Goal: Information Seeking & Learning: Learn about a topic

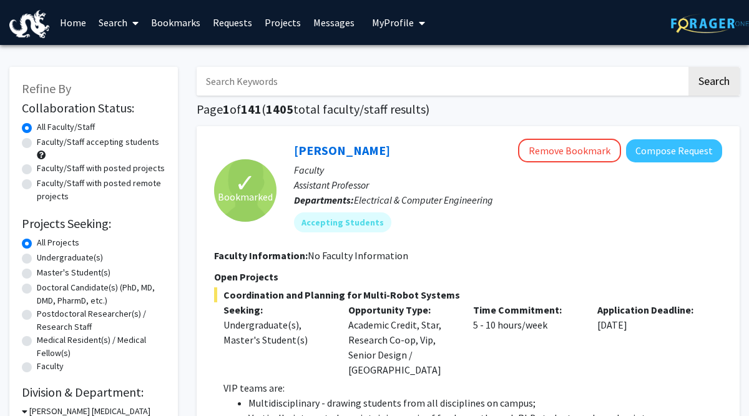
click at [239, 22] on link "Requests" at bounding box center [233, 23] width 52 height 44
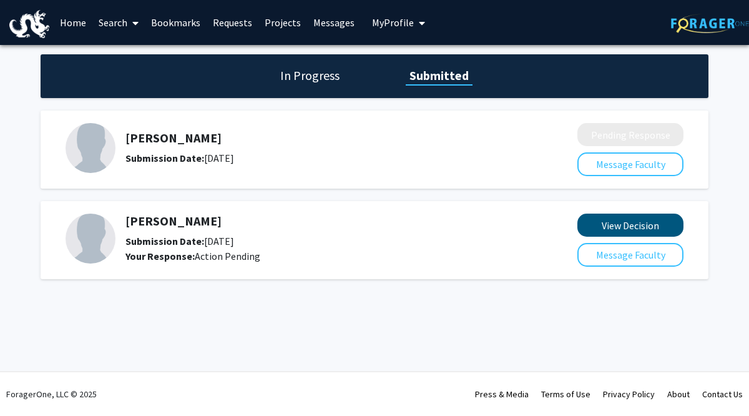
click at [637, 222] on button "View Decision" at bounding box center [630, 224] width 106 height 23
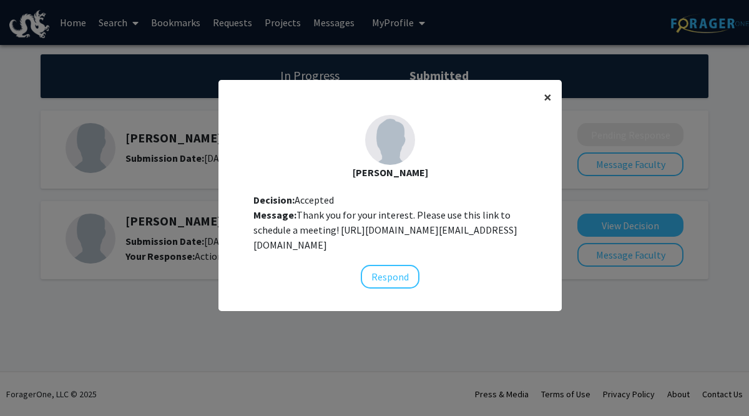
scroll to position [13, 0]
click at [545, 87] on span "×" at bounding box center [548, 96] width 8 height 19
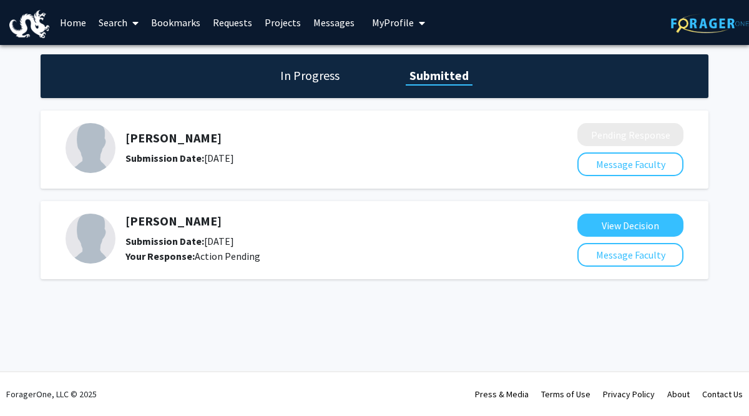
click at [145, 222] on h5 "[PERSON_NAME]" at bounding box center [318, 220] width 386 height 15
click at [181, 19] on link "Bookmarks" at bounding box center [176, 23] width 62 height 44
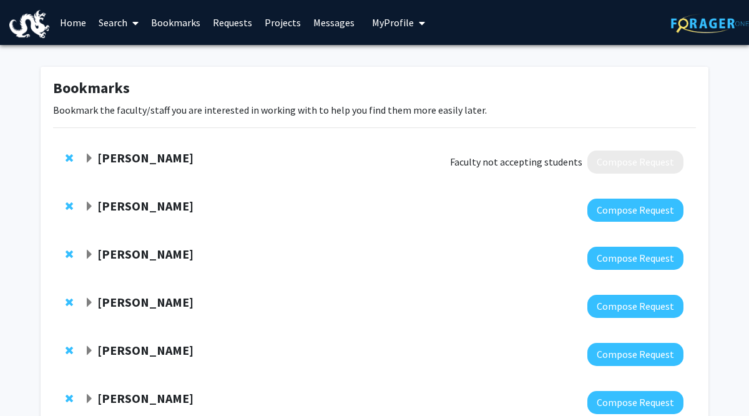
click at [277, 23] on link "Projects" at bounding box center [282, 23] width 49 height 44
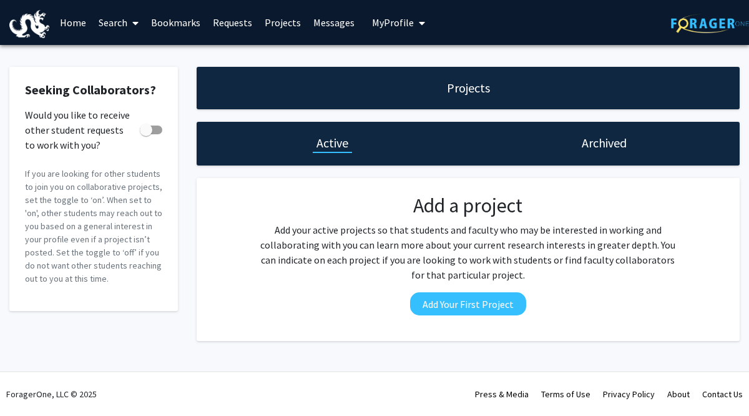
click at [82, 23] on link "Home" at bounding box center [73, 23] width 39 height 44
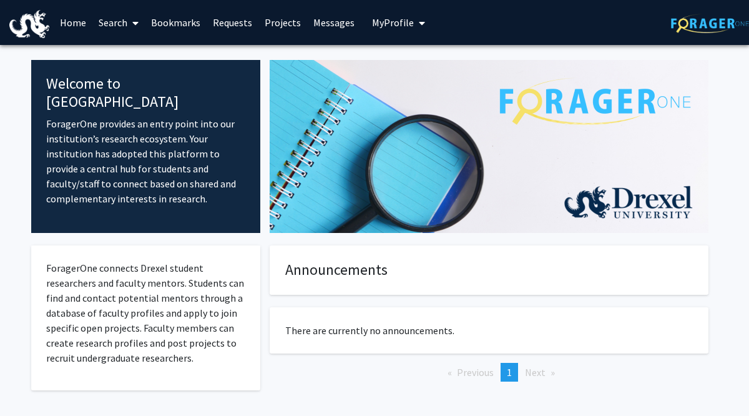
click at [122, 20] on link "Search" at bounding box center [118, 23] width 52 height 44
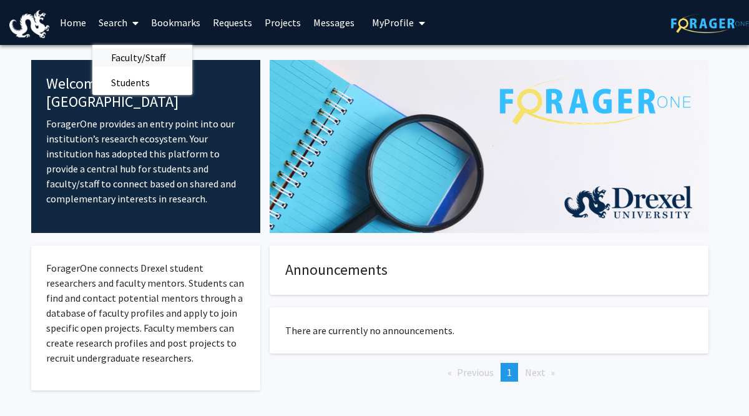
click at [140, 61] on span "Faculty/Staff" at bounding box center [138, 57] width 92 height 25
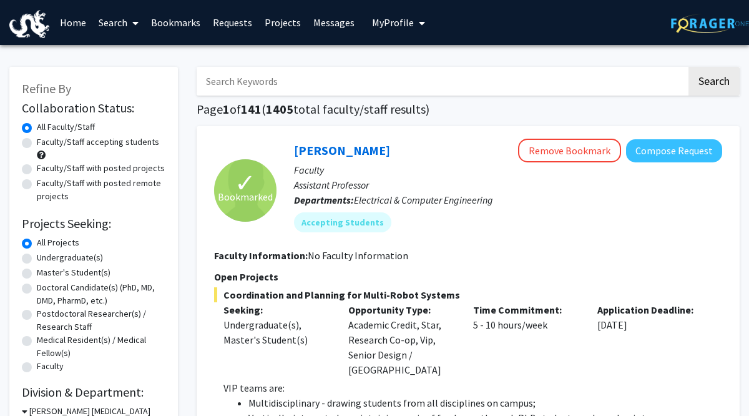
click at [269, 87] on input "Search Keywords" at bounding box center [442, 81] width 490 height 29
click at [713, 83] on button "Search" at bounding box center [713, 81] width 51 height 29
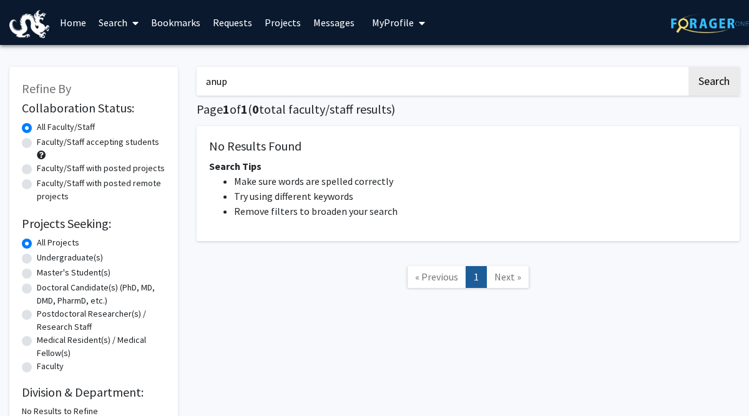
type input "anup"
click at [713, 83] on button "Search" at bounding box center [713, 81] width 51 height 29
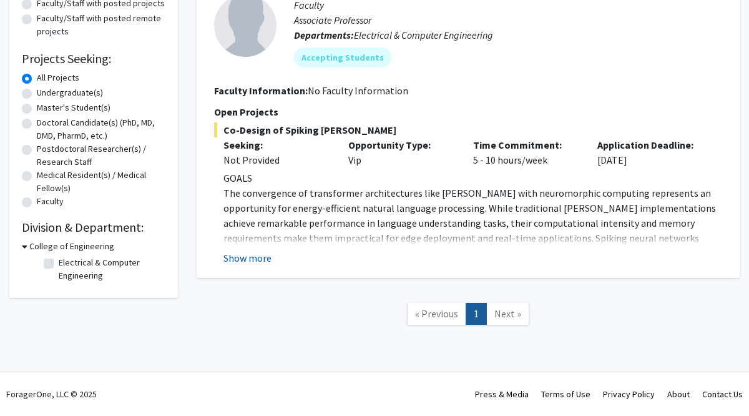
scroll to position [165, 0]
click at [243, 261] on button "Show more" at bounding box center [247, 257] width 48 height 15
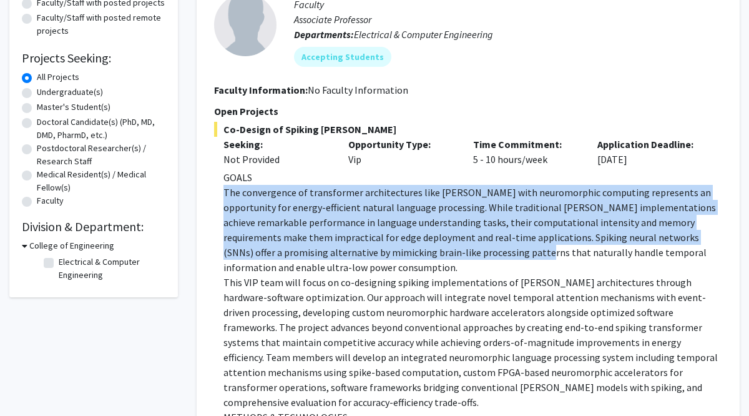
drag, startPoint x: 479, startPoint y: 183, endPoint x: 404, endPoint y: 250, distance: 100.3
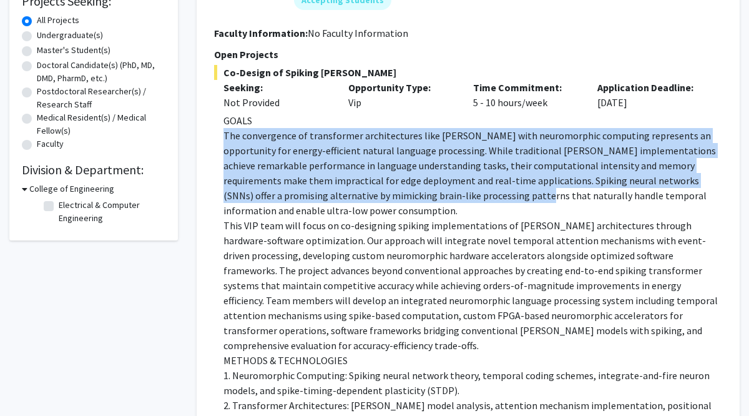
scroll to position [224, 0]
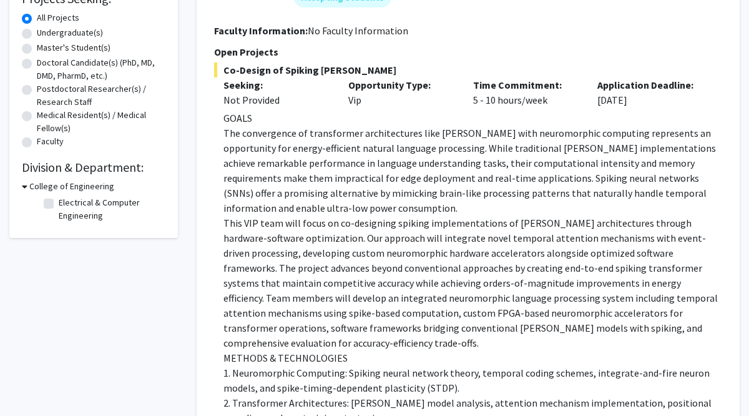
click at [404, 250] on p "This VIP team will focus on co-designing spiking implementations of [PERSON_NAM…" at bounding box center [472, 283] width 499 height 135
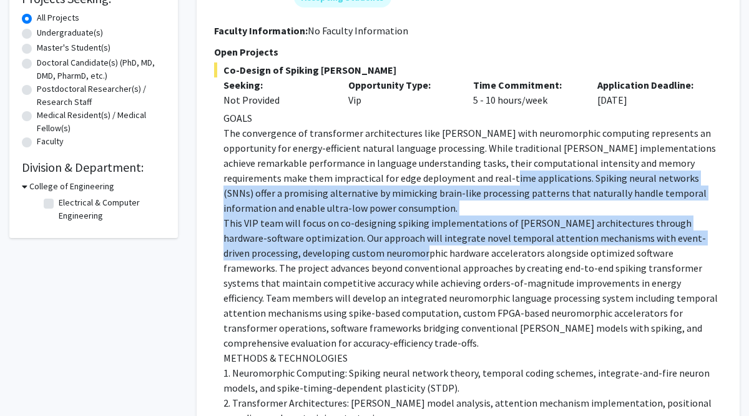
drag, startPoint x: 413, startPoint y: 178, endPoint x: 383, endPoint y: 241, distance: 69.0
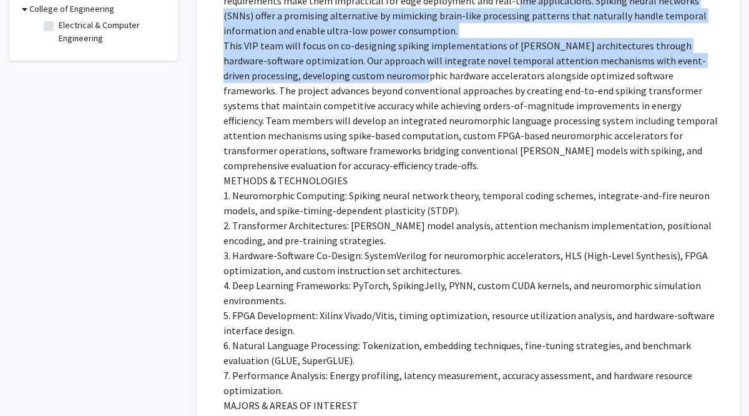
scroll to position [414, 0]
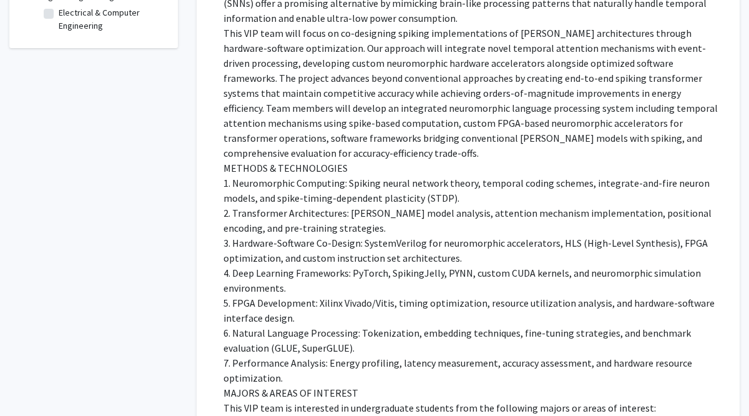
click at [359, 161] on p "METHODS & TECHNOLOGIES" at bounding box center [472, 168] width 499 height 15
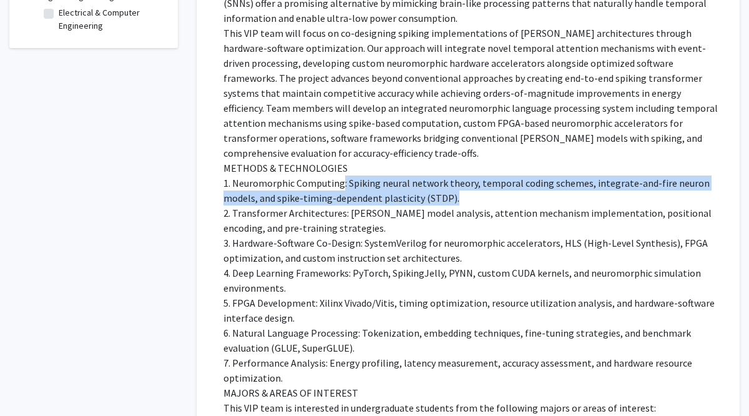
drag, startPoint x: 341, startPoint y: 169, endPoint x: 458, endPoint y: 185, distance: 118.5
click at [457, 185] on p "1. Neuromorphic Computing: Spiking neural network theory, temporal coding schem…" at bounding box center [472, 191] width 499 height 30
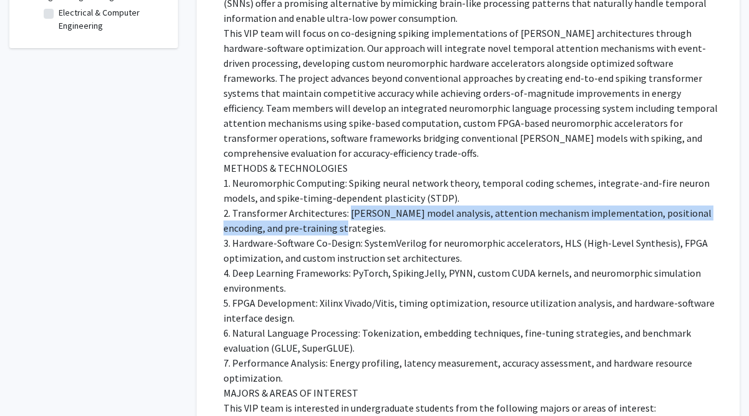
drag, startPoint x: 346, startPoint y: 201, endPoint x: 357, endPoint y: 214, distance: 17.3
click at [357, 214] on p "2. Transformer Architectures: [PERSON_NAME] model analysis, attention mechanism…" at bounding box center [472, 221] width 499 height 30
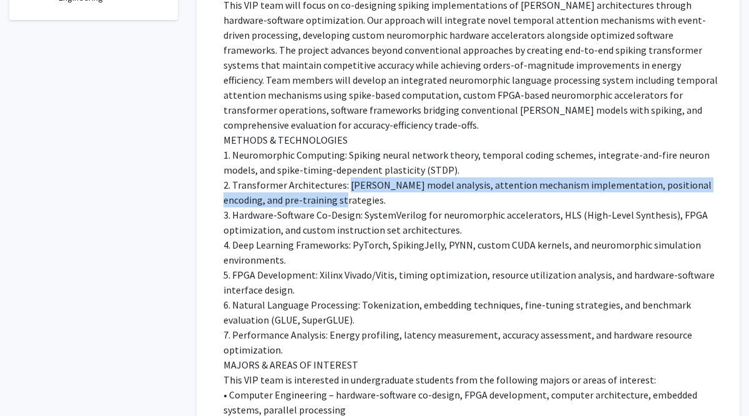
scroll to position [448, 0]
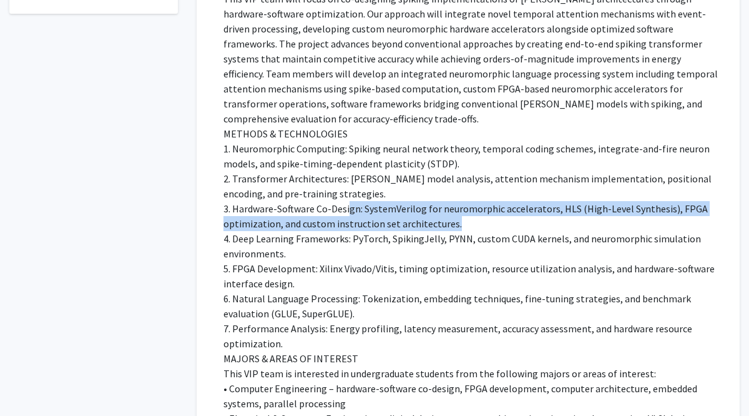
drag, startPoint x: 348, startPoint y: 194, endPoint x: 461, endPoint y: 210, distance: 114.6
click at [461, 210] on p "3. Hardware-Software Co-Design: SystemVerilog for neuromorphic accelerators, HL…" at bounding box center [472, 217] width 499 height 30
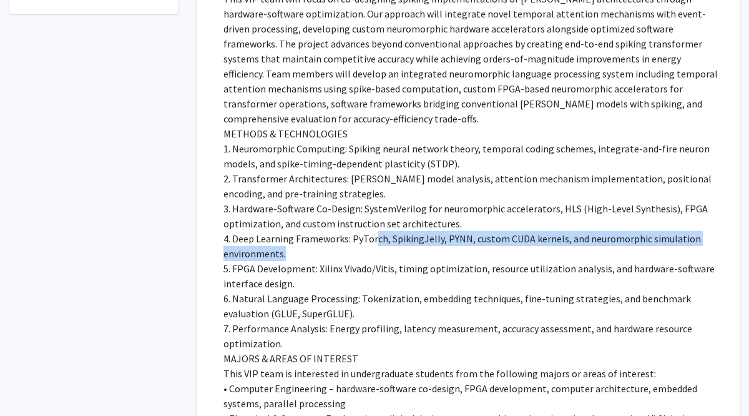
drag, startPoint x: 376, startPoint y: 223, endPoint x: 399, endPoint y: 241, distance: 29.0
click at [399, 241] on p "4. Deep Learning Frameworks: PyTorch, SpikingJelly, PYNN, custom CUDA kernels, …" at bounding box center [472, 247] width 499 height 30
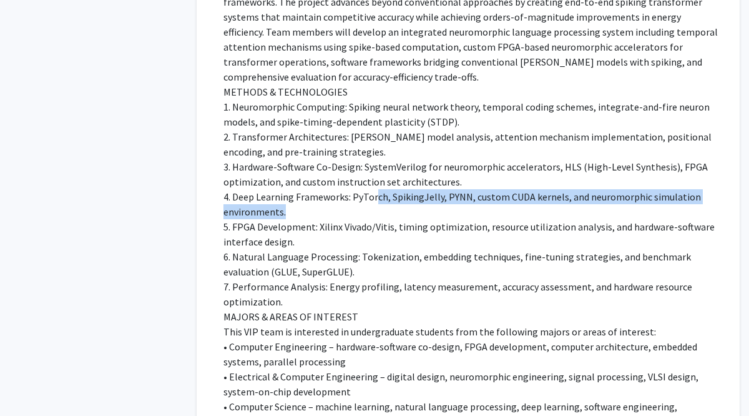
scroll to position [491, 0]
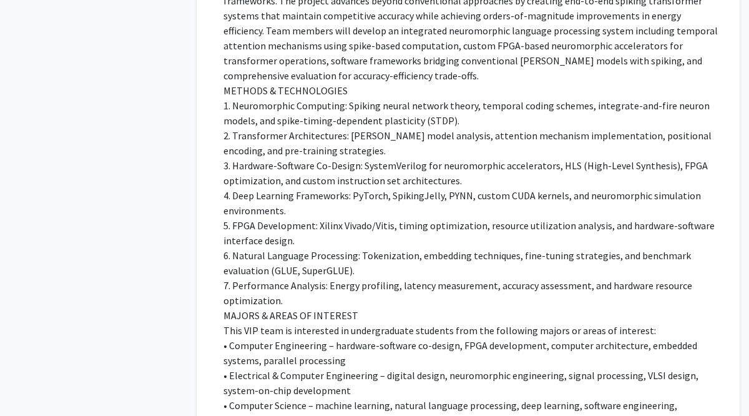
click at [390, 220] on p "5. FPGA Development: Xilinx Vivado/Vitis, timing optimization, resource utiliza…" at bounding box center [472, 233] width 499 height 30
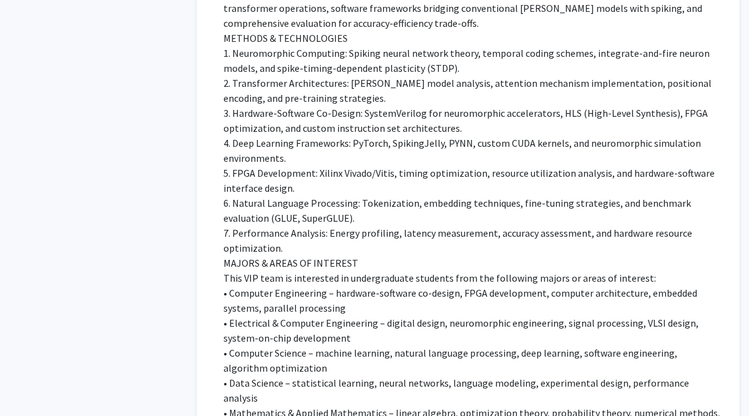
scroll to position [547, 0]
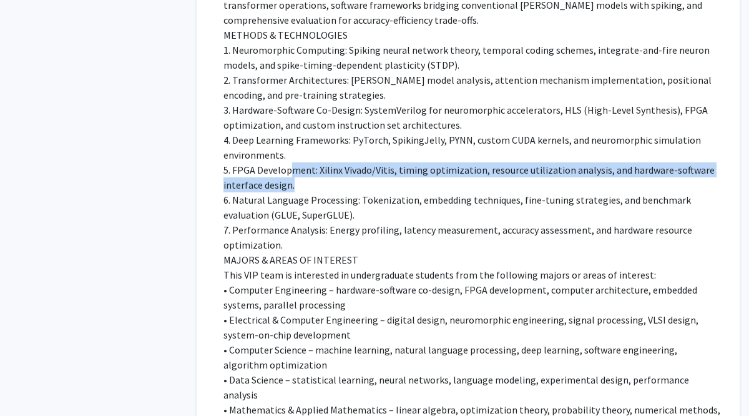
drag, startPoint x: 291, startPoint y: 157, endPoint x: 306, endPoint y: 172, distance: 20.3
click at [306, 172] on p "5. FPGA Development: Xilinx Vivado/Vitis, timing optimization, resource utiliza…" at bounding box center [472, 178] width 499 height 30
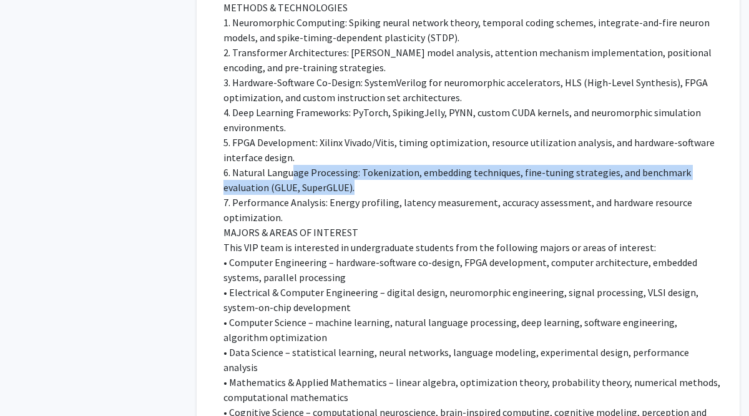
drag, startPoint x: 291, startPoint y: 159, endPoint x: 306, endPoint y: 175, distance: 21.7
click at [306, 175] on p "6. Natural Language Processing: Tokenization, embedding techniques, fine-tuning…" at bounding box center [472, 180] width 499 height 30
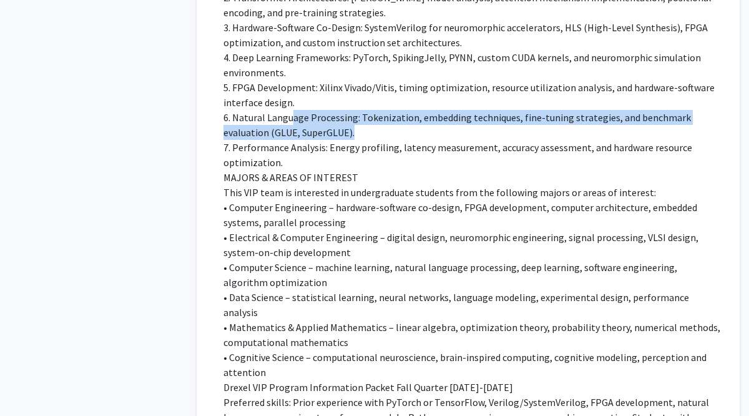
scroll to position [635, 0]
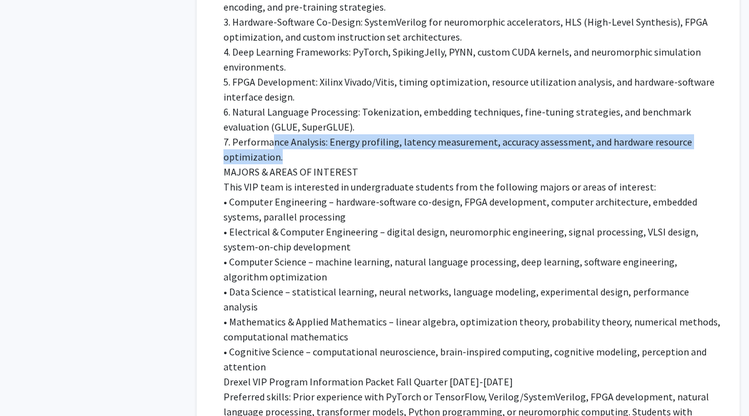
drag, startPoint x: 273, startPoint y: 129, endPoint x: 284, endPoint y: 142, distance: 17.4
click at [284, 142] on p "7. Performance Analysis: Energy profiling, latency measurement, accuracy assess…" at bounding box center [472, 150] width 499 height 30
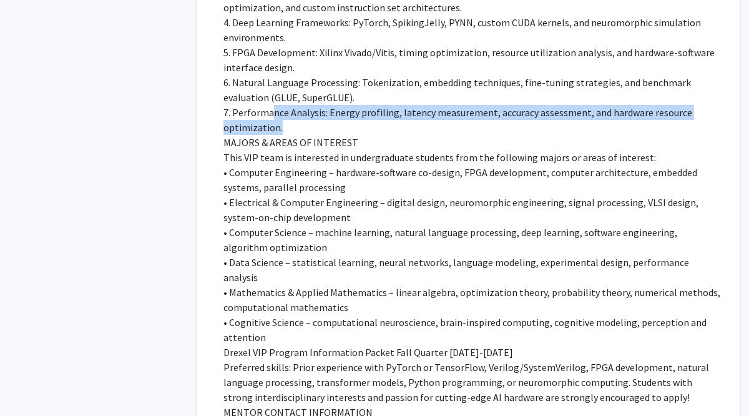
scroll to position [665, 0]
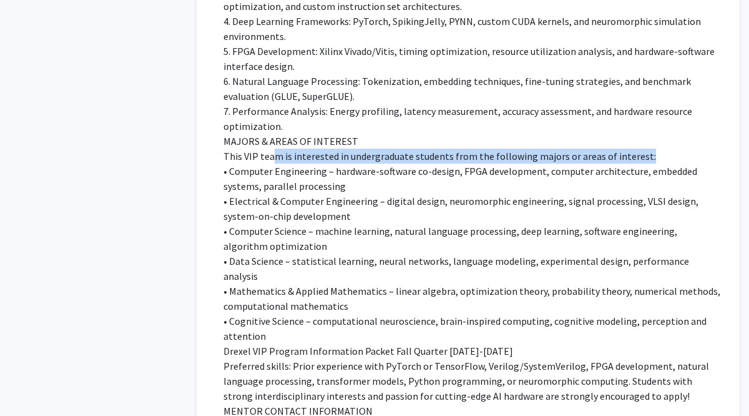
drag, startPoint x: 273, startPoint y: 142, endPoint x: 310, endPoint y: 149, distance: 36.8
click at [310, 149] on p "This VIP team is interested in undergraduate students from the following majors…" at bounding box center [472, 156] width 499 height 15
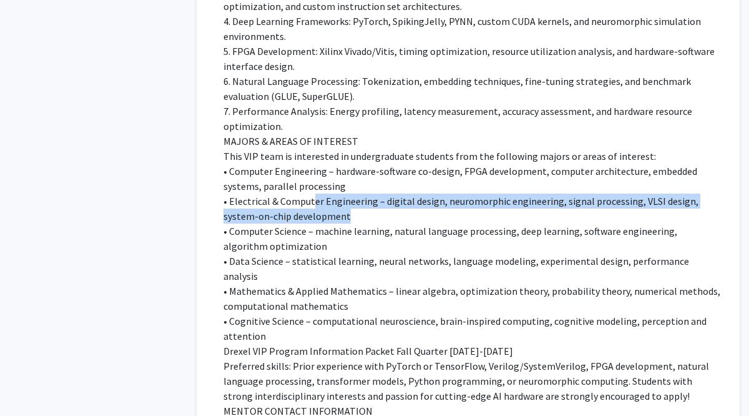
drag, startPoint x: 312, startPoint y: 187, endPoint x: 320, endPoint y: 200, distance: 15.4
click at [320, 200] on p "• Electrical & Computer Engineering – digital design, neuromorphic engineering,…" at bounding box center [472, 209] width 499 height 30
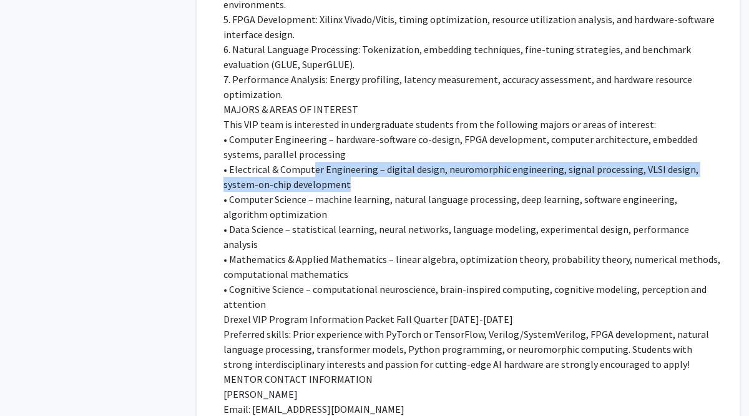
scroll to position [708, 0]
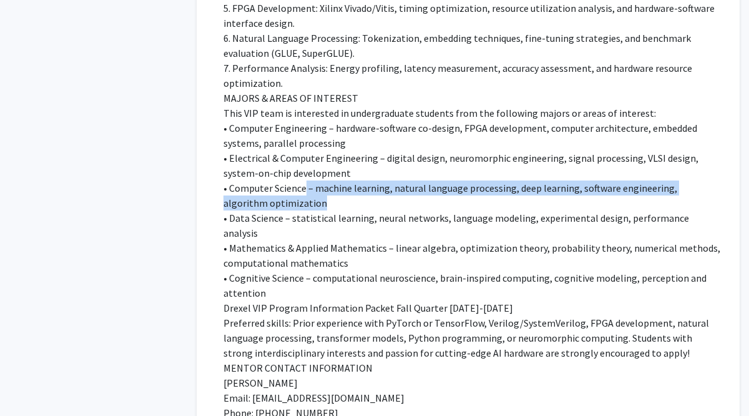
drag, startPoint x: 304, startPoint y: 178, endPoint x: 314, endPoint y: 190, distance: 15.5
click at [314, 190] on p "• Computer Science – machine learning, natural language processing, deep learni…" at bounding box center [472, 196] width 499 height 30
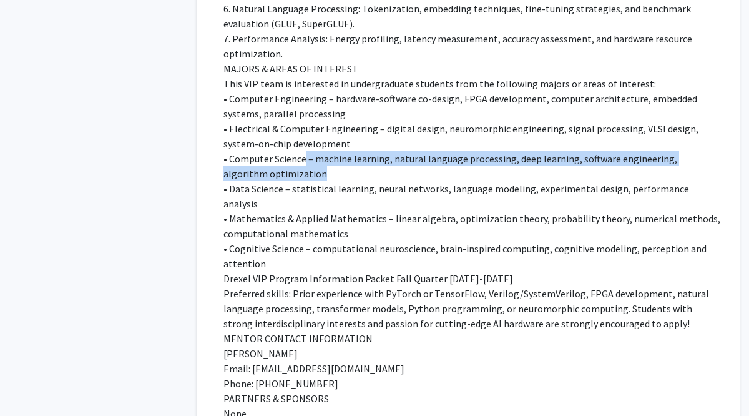
scroll to position [746, 0]
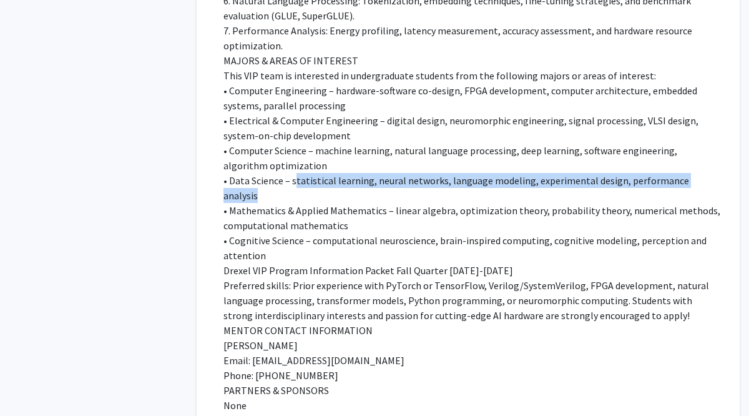
drag, startPoint x: 295, startPoint y: 168, endPoint x: 302, endPoint y: 174, distance: 9.7
click at [302, 174] on p "• Data Science – statistical learning, neural networks, language modeling, expe…" at bounding box center [472, 188] width 499 height 30
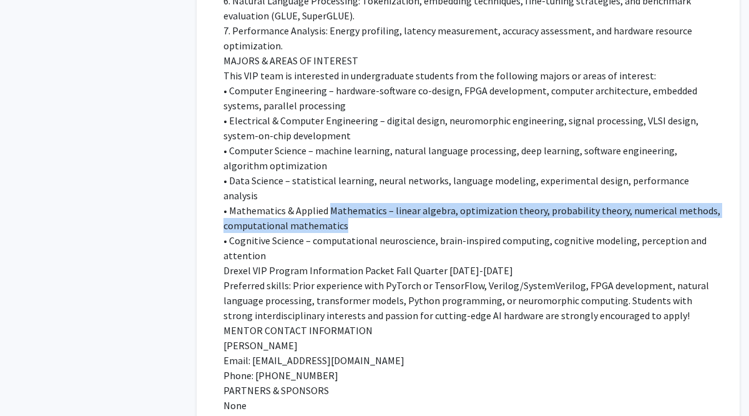
drag, startPoint x: 326, startPoint y: 183, endPoint x: 348, endPoint y: 198, distance: 26.8
click at [348, 203] on p "• Mathematics & Applied Mathematics – linear algebra, optimization theory, prob…" at bounding box center [472, 218] width 499 height 30
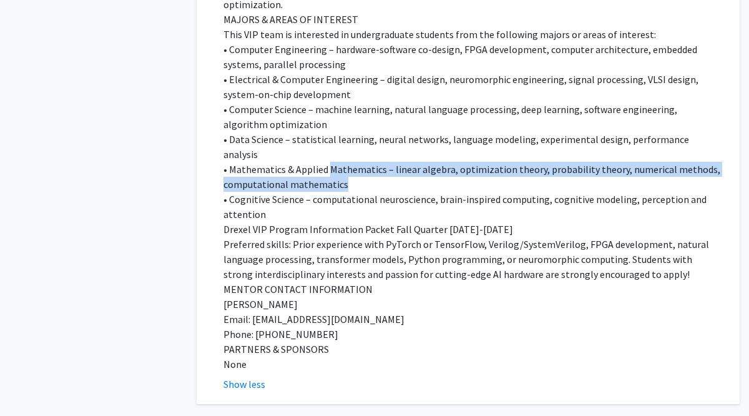
scroll to position [796, 0]
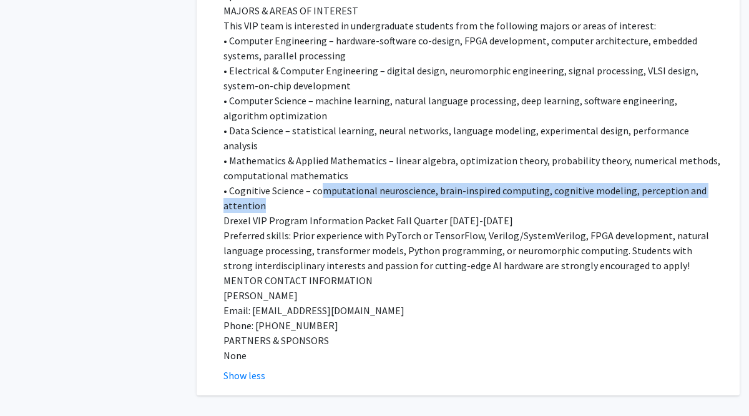
drag, startPoint x: 324, startPoint y: 167, endPoint x: 333, endPoint y: 177, distance: 12.8
click at [333, 183] on p "• Cognitive Science – computational neuroscience, brain-inspired computing, cog…" at bounding box center [472, 198] width 499 height 30
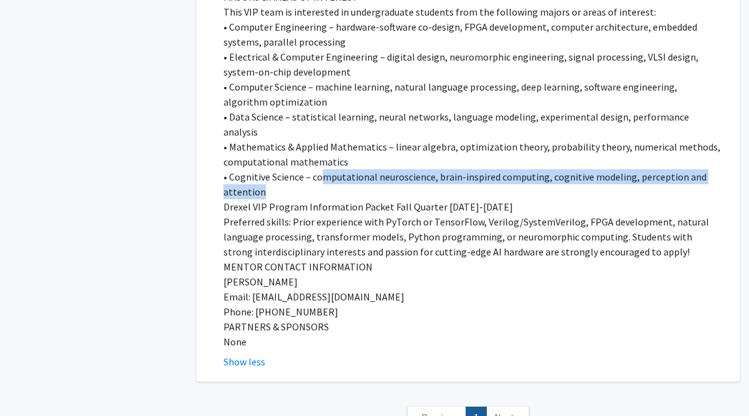
scroll to position [823, 0]
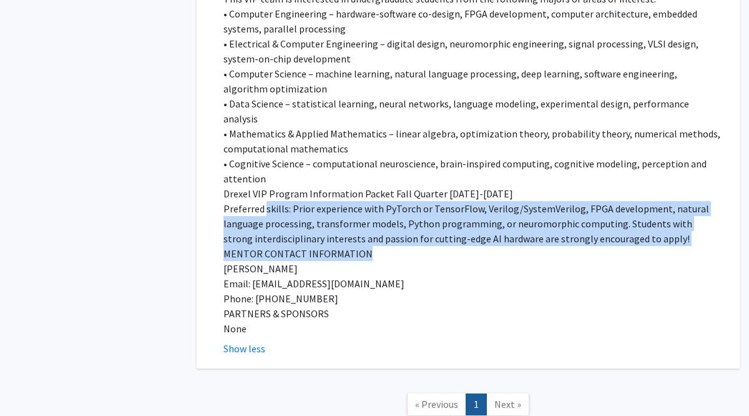
drag, startPoint x: 264, startPoint y: 182, endPoint x: 394, endPoint y: 225, distance: 137.4
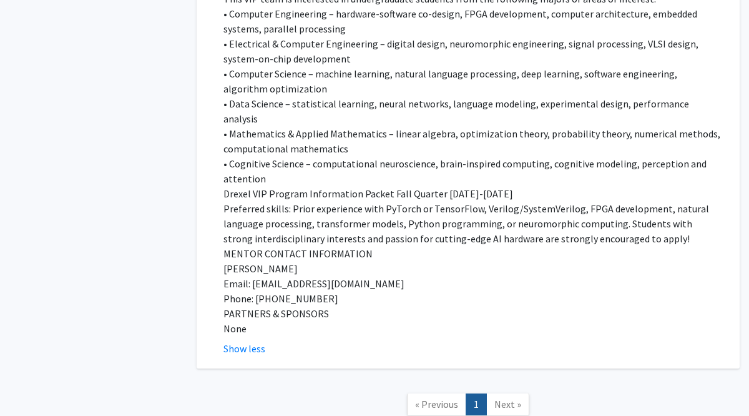
click at [447, 261] on p "[PERSON_NAME]" at bounding box center [472, 268] width 499 height 15
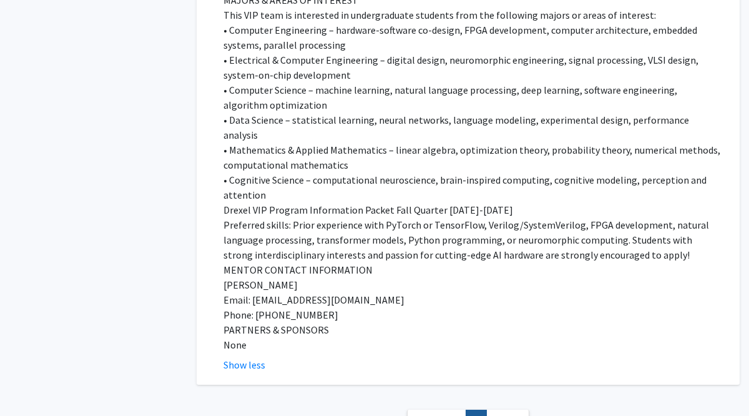
scroll to position [803, 0]
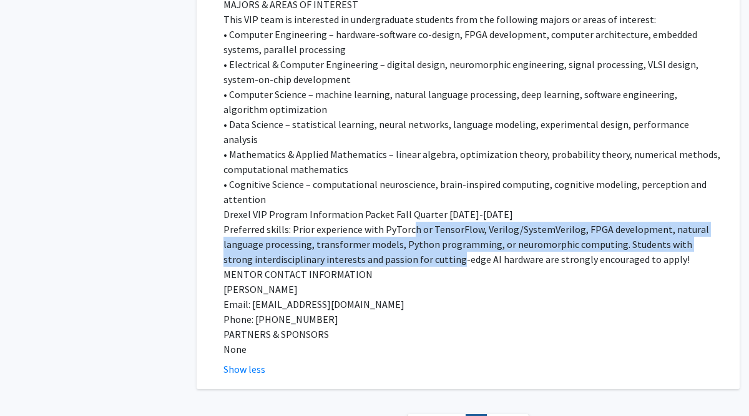
drag, startPoint x: 406, startPoint y: 203, endPoint x: 425, endPoint y: 222, distance: 26.9
click at [426, 222] on p "Preferred skills: Prior experience with PyTorch or TensorFlow, Verilog/SystemVe…" at bounding box center [472, 244] width 499 height 45
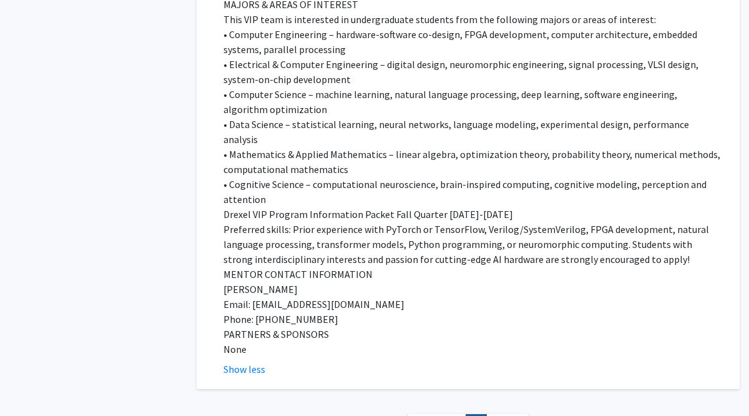
click at [628, 207] on p "Drexel VIP Program Information Packet Fall Quarter [DATE]-[DATE]" at bounding box center [472, 214] width 499 height 15
drag, startPoint x: 657, startPoint y: 200, endPoint x: 577, endPoint y: 200, distance: 80.5
click at [577, 222] on p "Preferred skills: Prior experience with PyTorch or TensorFlow, Verilog/SystemVe…" at bounding box center [472, 244] width 499 height 45
copy p "FPGA development,"
drag, startPoint x: 327, startPoint y: 214, endPoint x: 389, endPoint y: 218, distance: 62.6
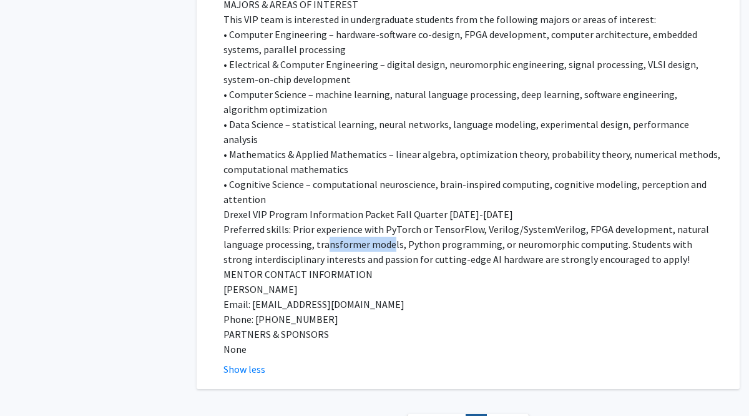
click at [389, 222] on p "Preferred skills: Prior experience with PyTorch or TensorFlow, Verilog/SystemVe…" at bounding box center [472, 244] width 499 height 45
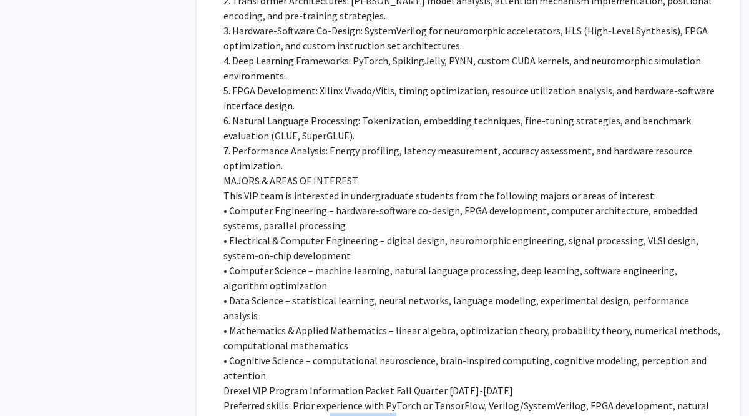
scroll to position [615, 0]
